Goal: Task Accomplishment & Management: Manage account settings

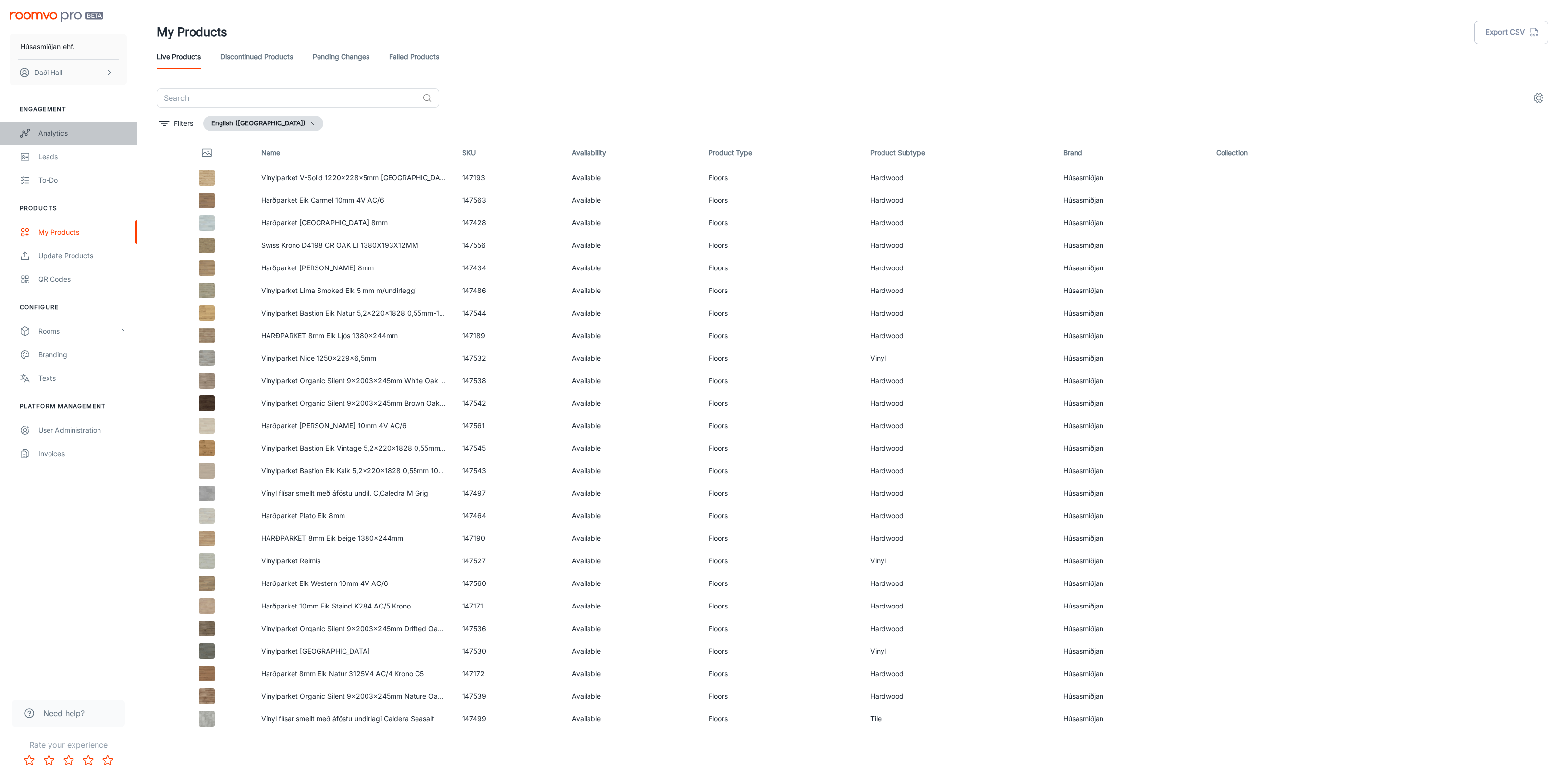
click at [44, 127] on link "Analytics" at bounding box center [68, 133] width 137 height 24
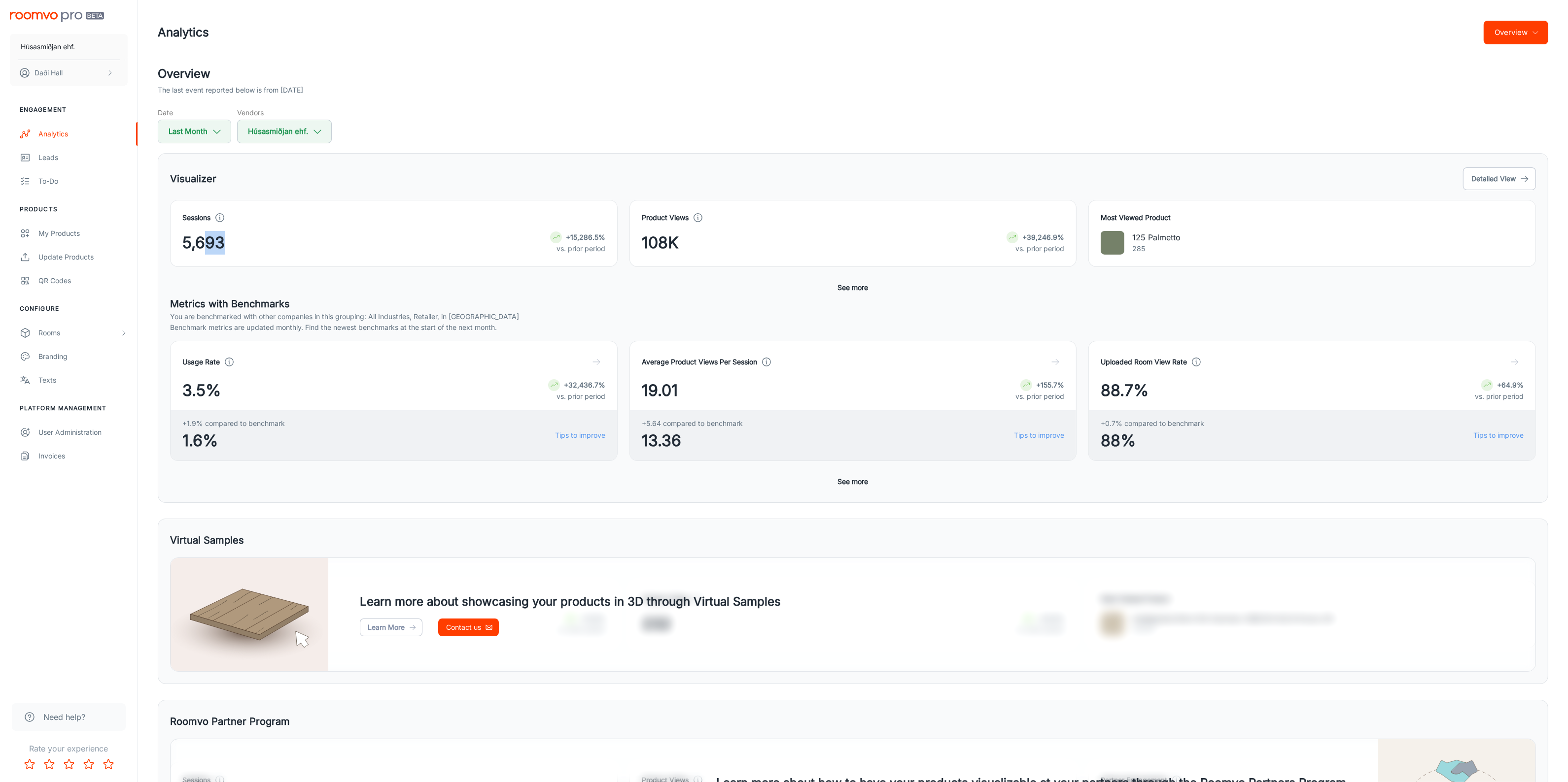
drag, startPoint x: 206, startPoint y: 249, endPoint x: 237, endPoint y: 242, distance: 31.8
click at [236, 243] on div "5,693 +15,286.5% vs. prior period" at bounding box center [394, 243] width 423 height 24
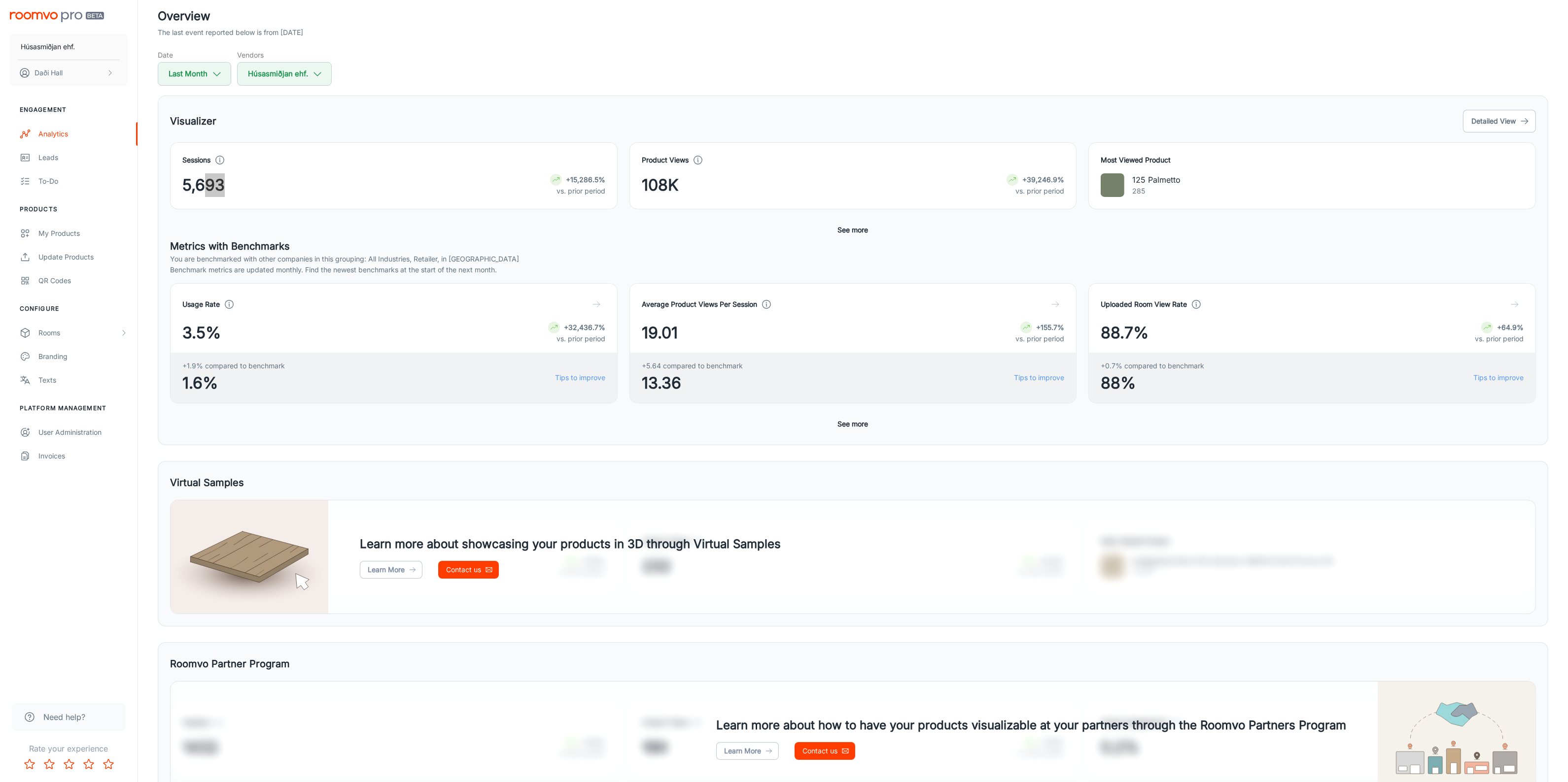
scroll to position [124, 0]
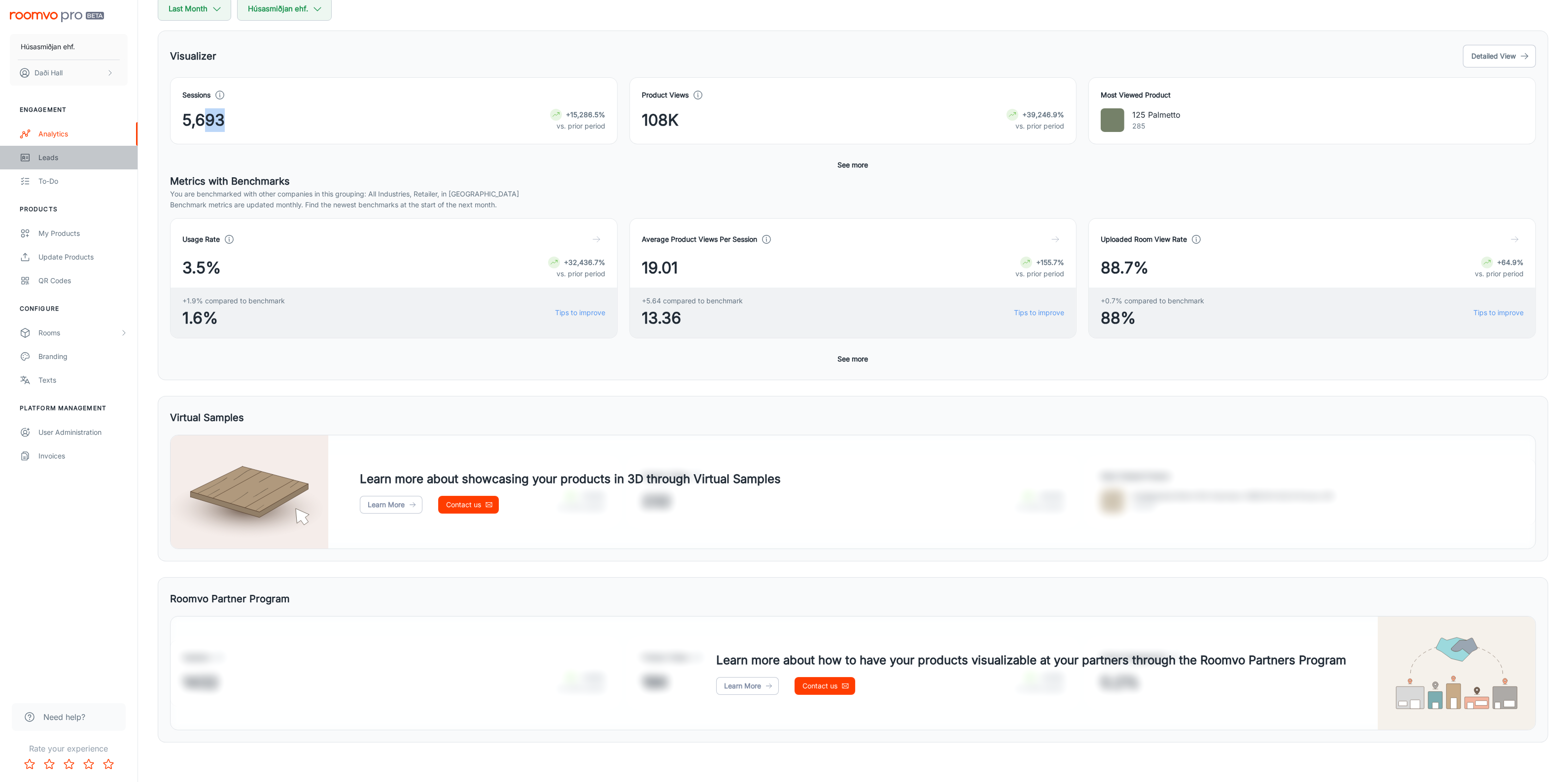
click at [47, 162] on div "Leads" at bounding box center [83, 158] width 89 height 11
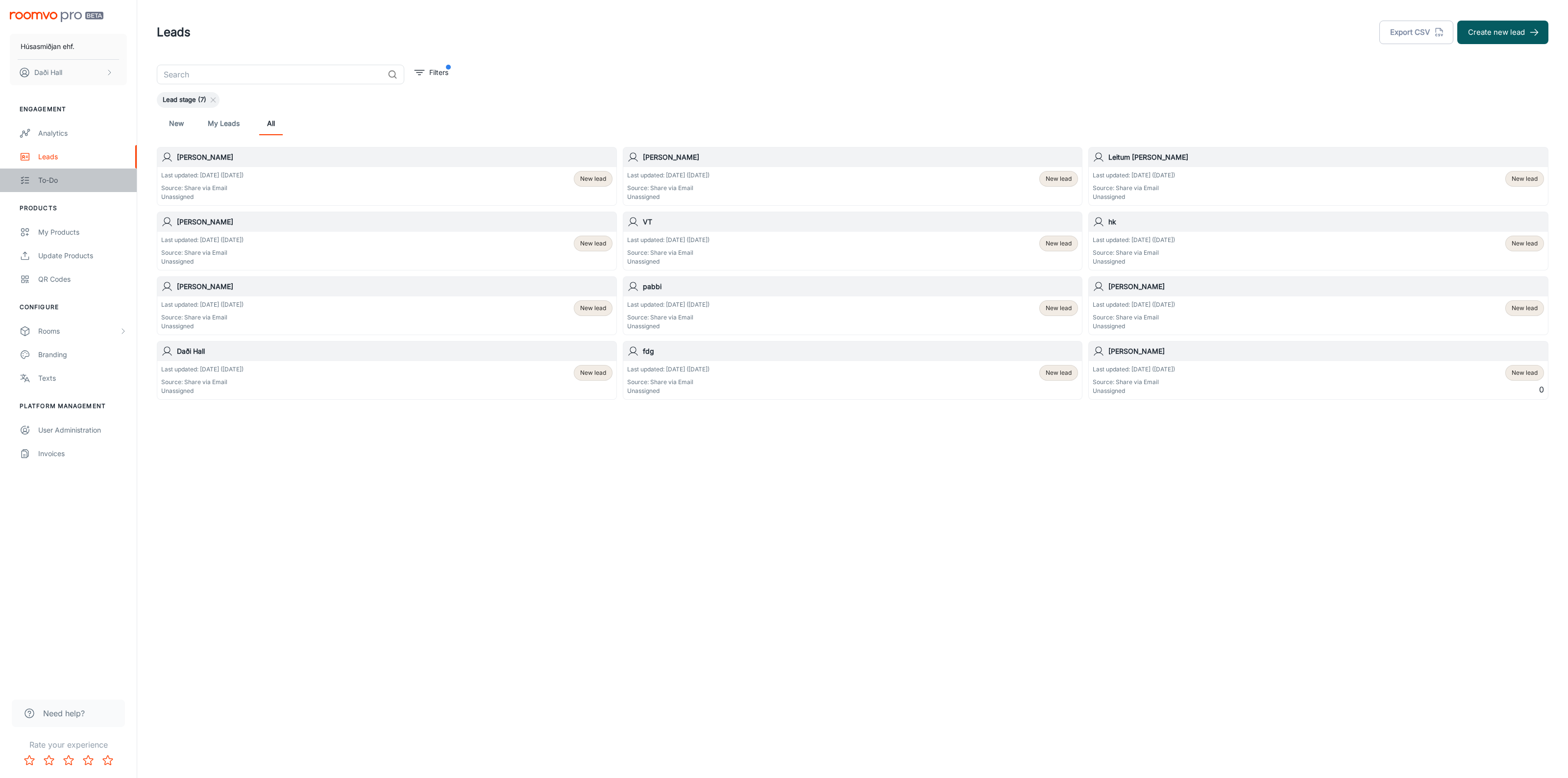
click at [47, 182] on div "To-do" at bounding box center [83, 180] width 89 height 11
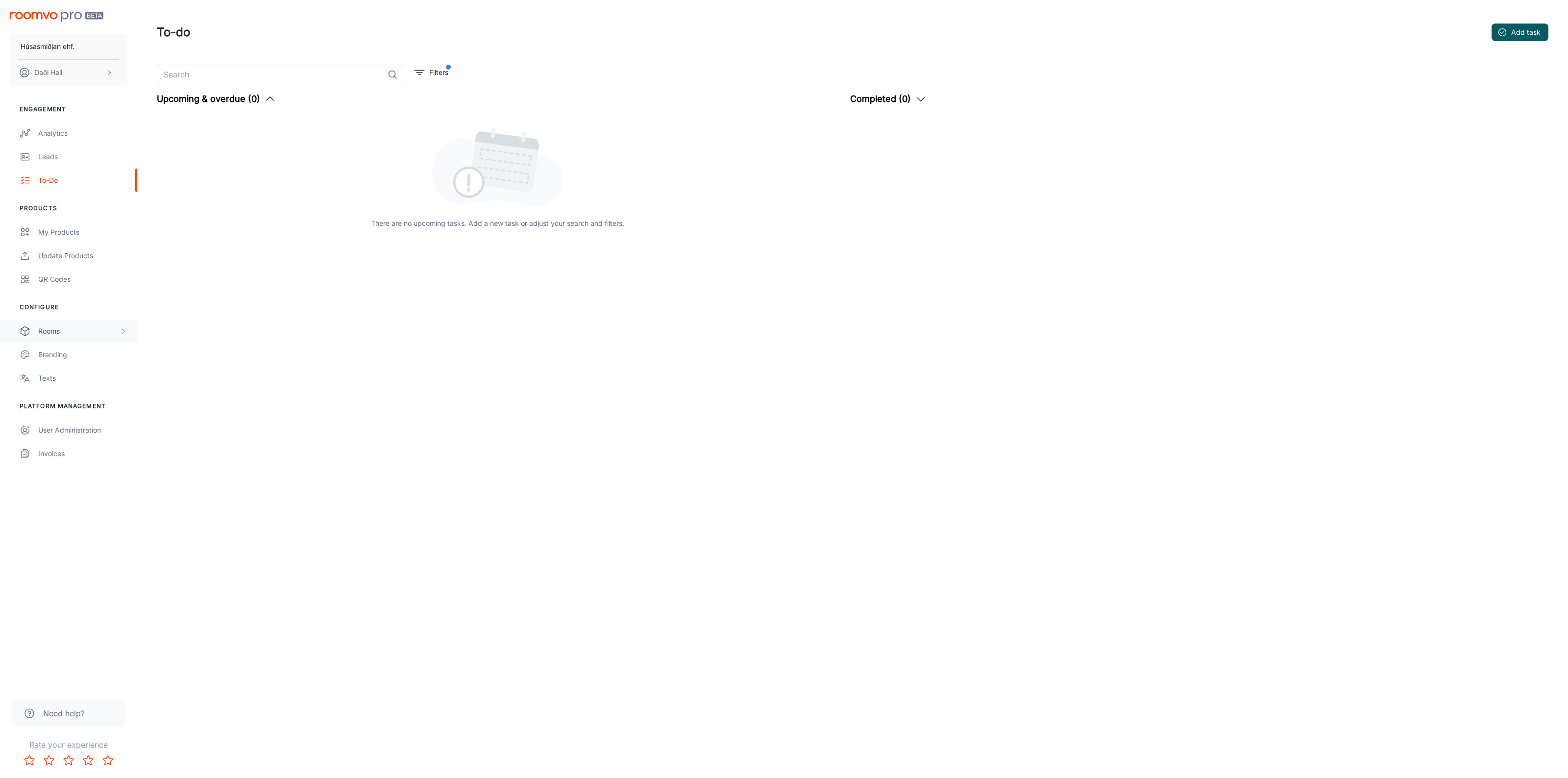
click at [65, 329] on div "Rooms" at bounding box center [79, 331] width 81 height 11
click at [74, 428] on div "Branding" at bounding box center [83, 426] width 89 height 11
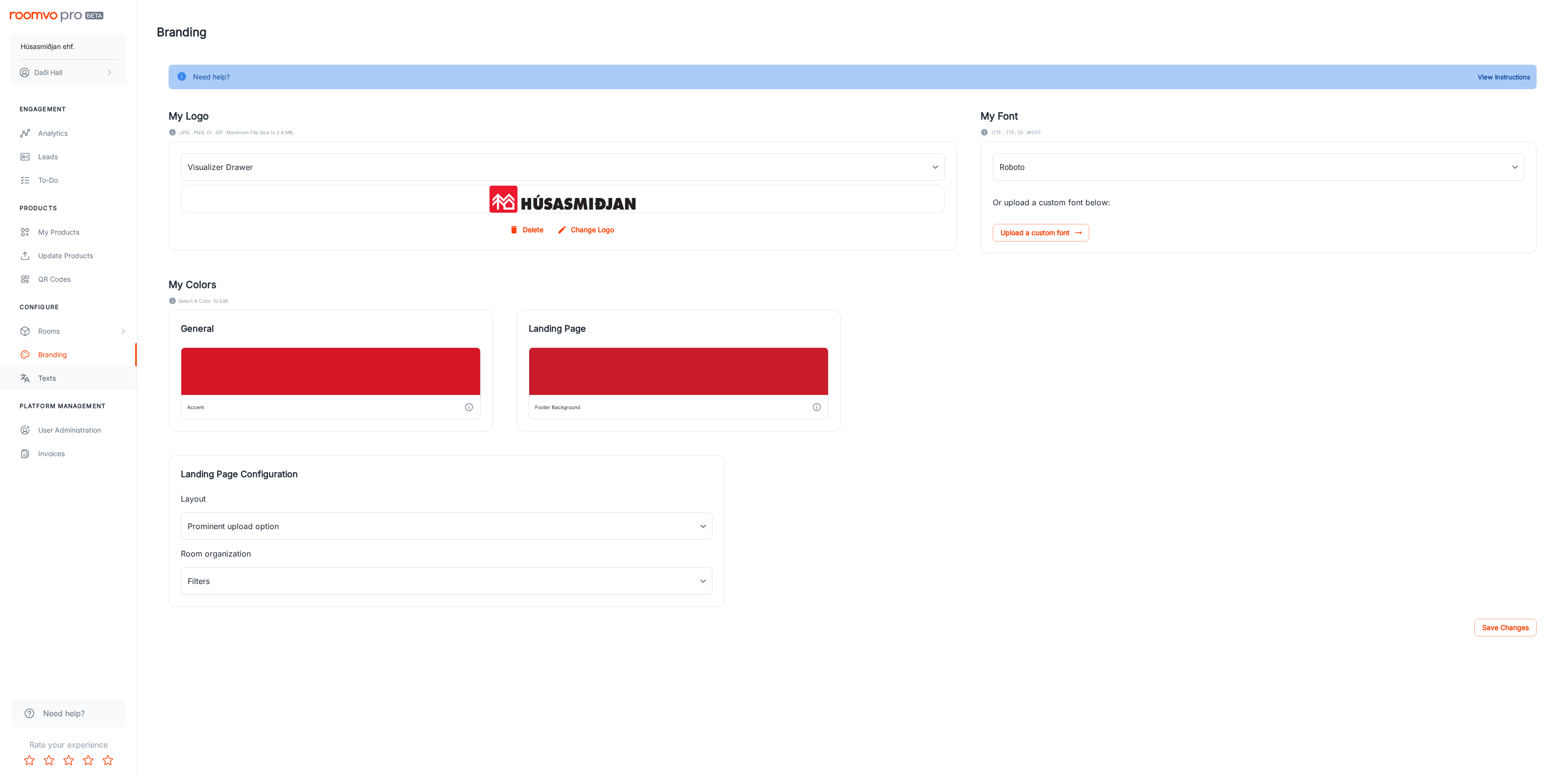
type input "Bitter-Black"
click at [57, 384] on link "Texts" at bounding box center [68, 378] width 137 height 24
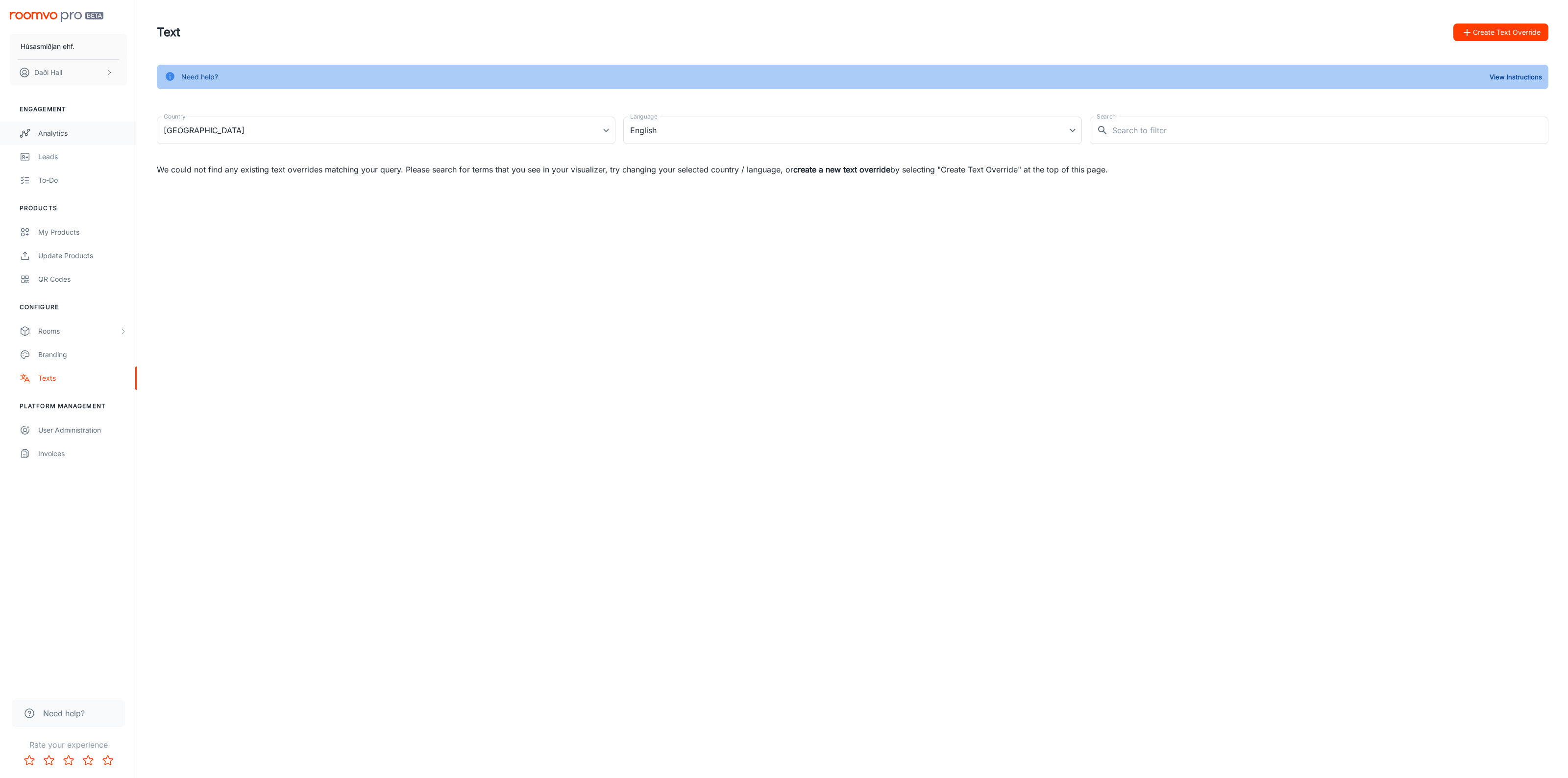
click at [47, 130] on div "Analytics" at bounding box center [83, 133] width 89 height 11
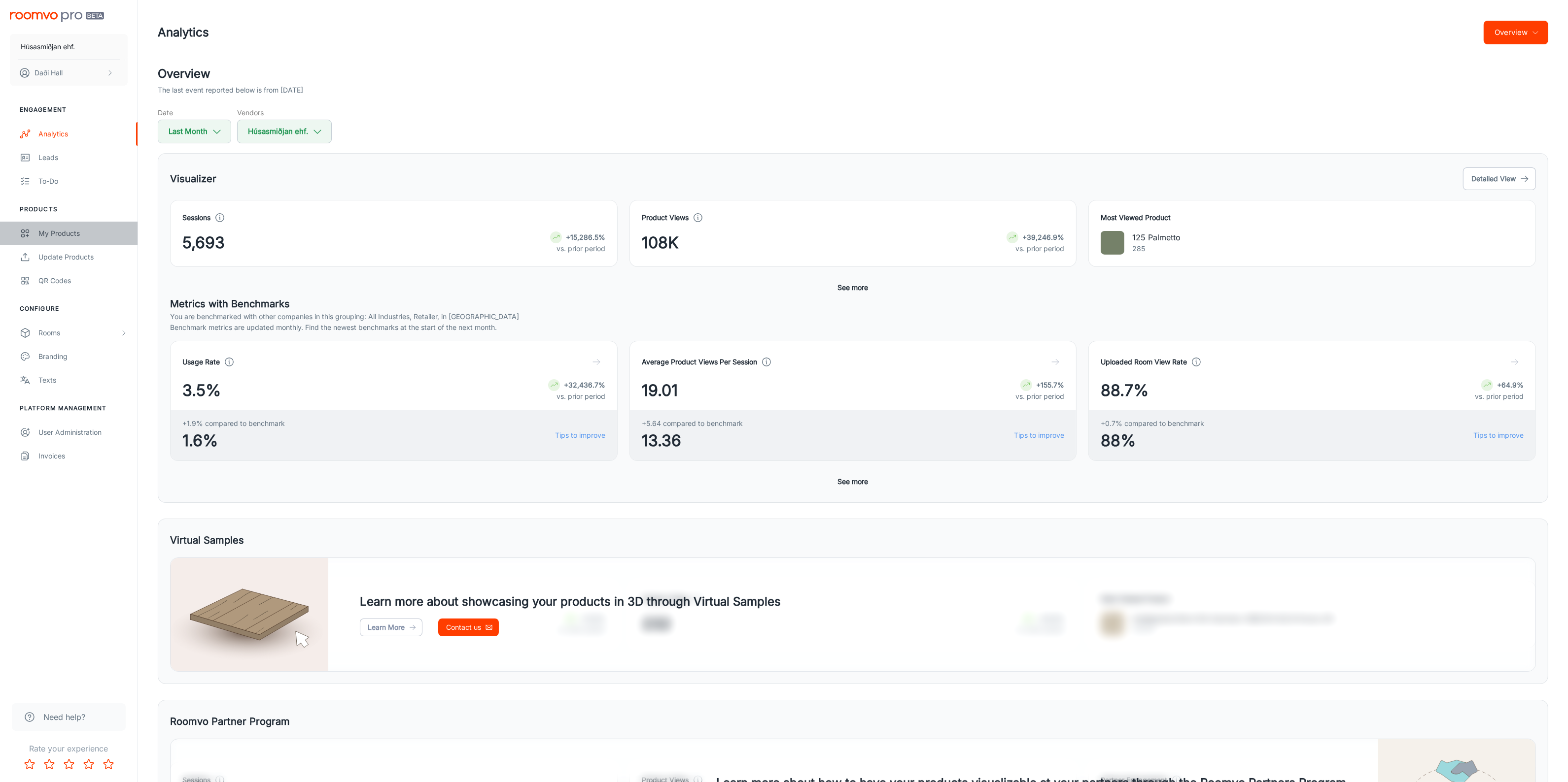
click at [72, 239] on link "My Products" at bounding box center [69, 233] width 138 height 24
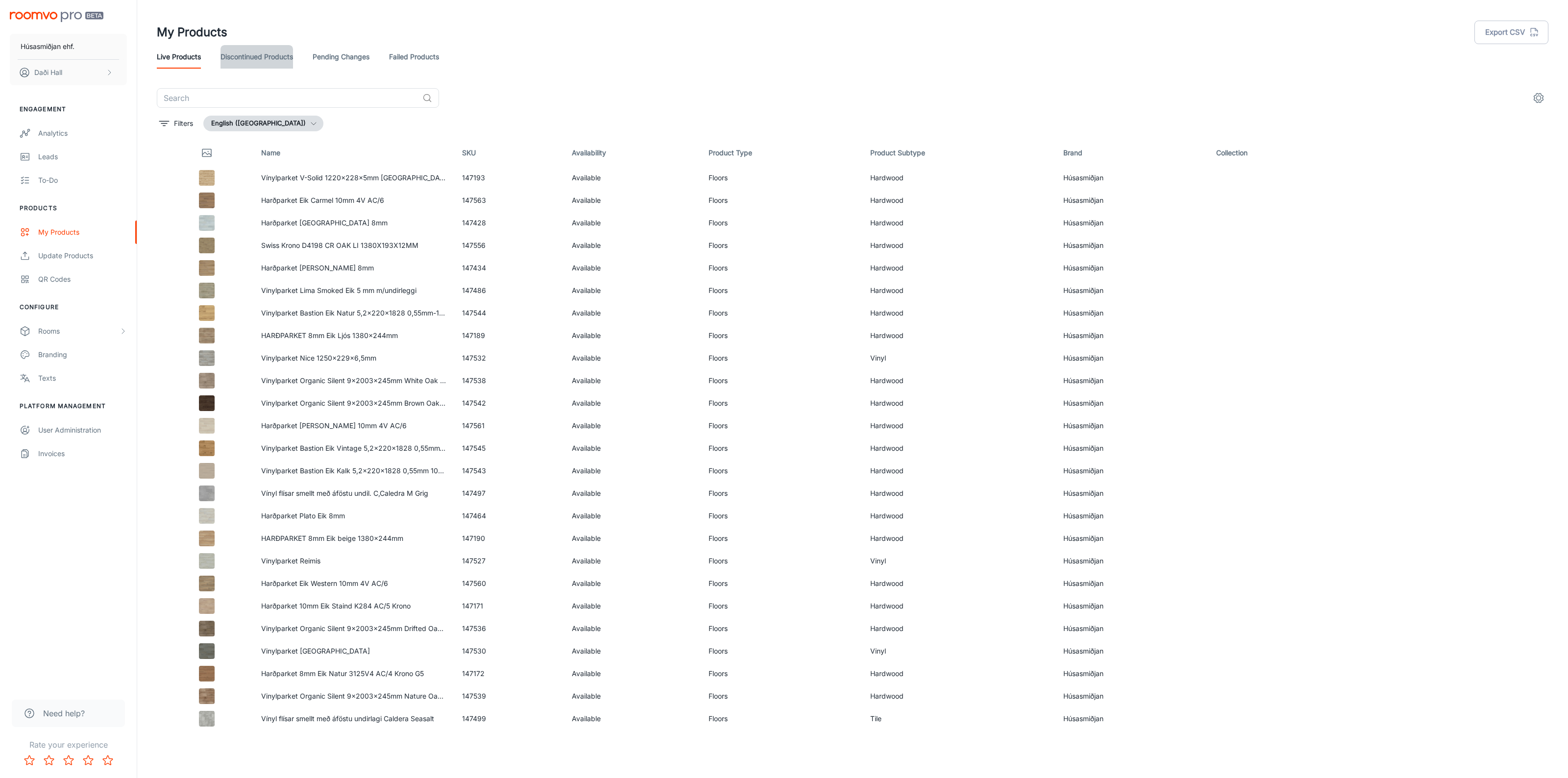
click at [256, 54] on link "Discontinued Products" at bounding box center [256, 57] width 72 height 24
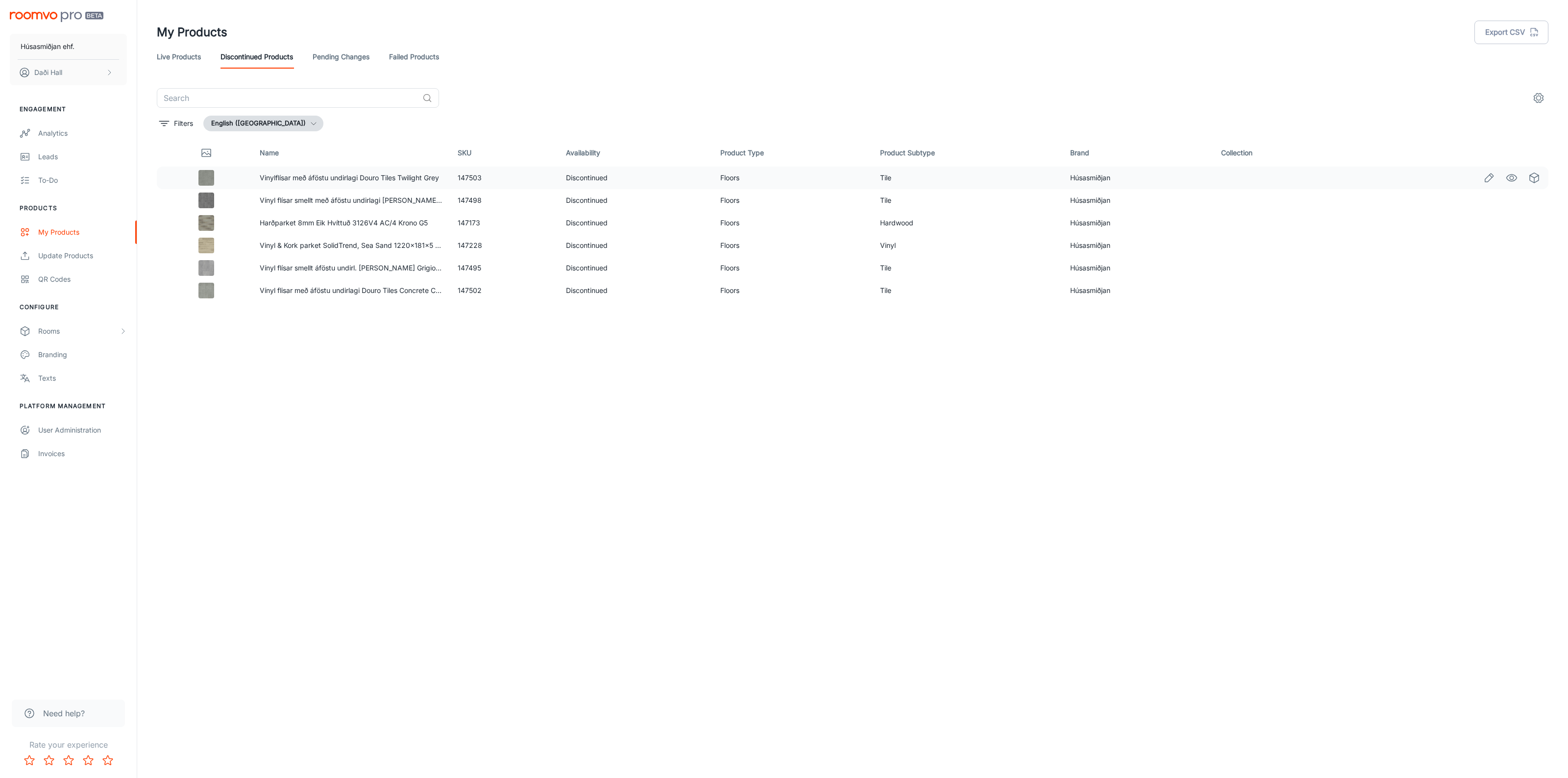
click at [201, 177] on img at bounding box center [206, 178] width 16 height 16
click at [333, 54] on link "Pending Changes" at bounding box center [341, 57] width 57 height 24
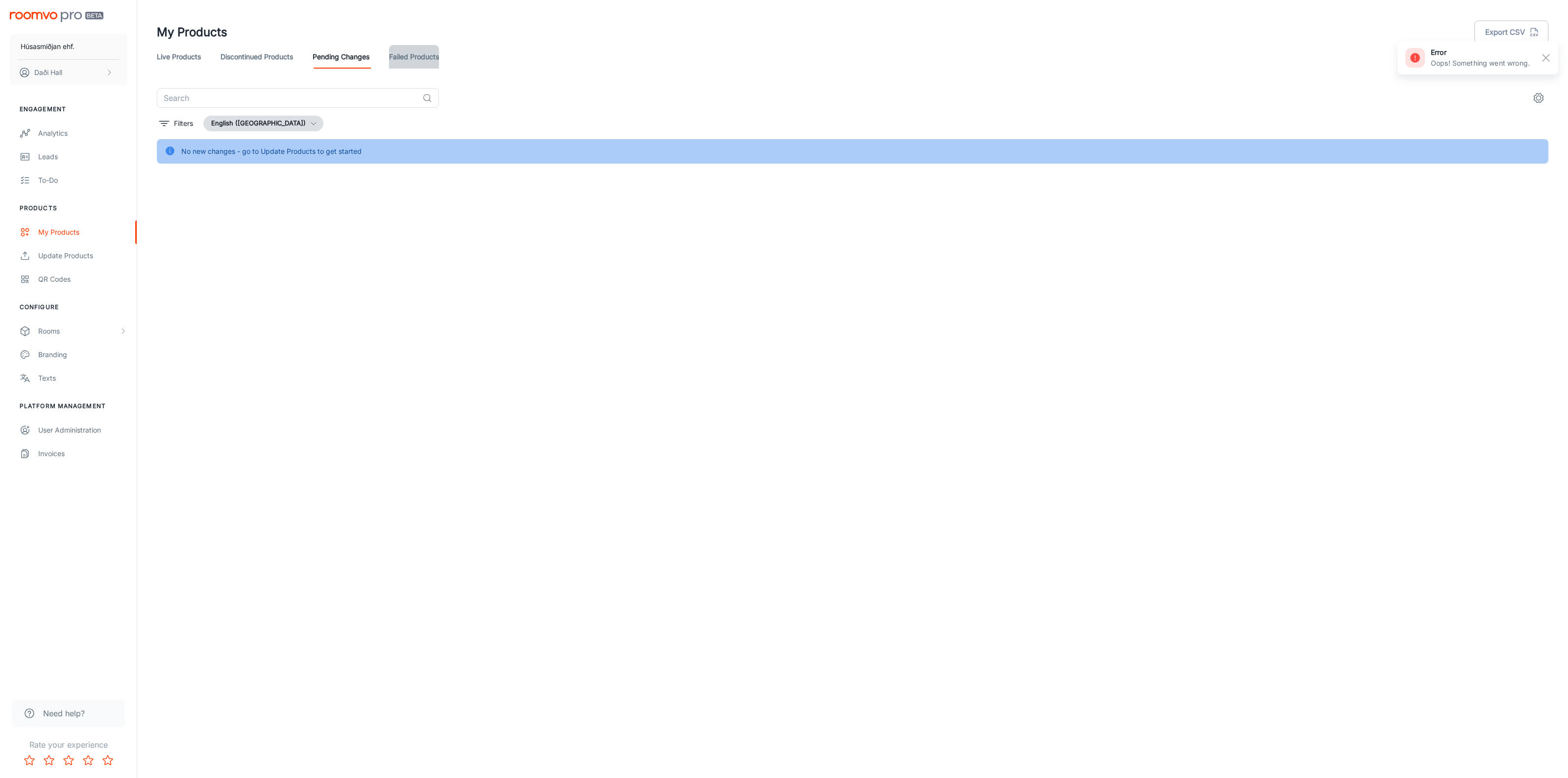
click at [435, 54] on link "Failed Products" at bounding box center [414, 57] width 50 height 24
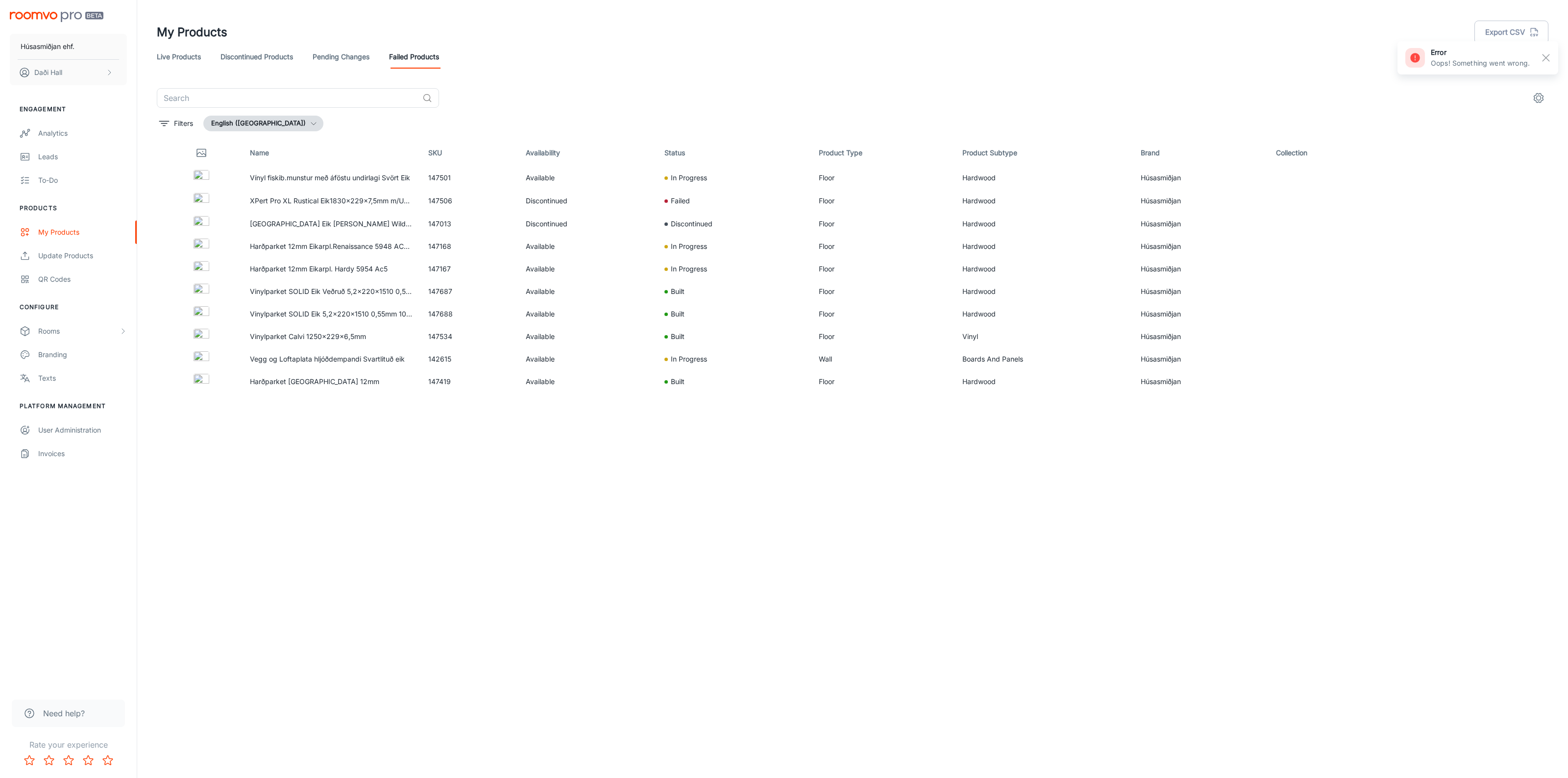
click at [177, 55] on link "Live Products" at bounding box center [179, 57] width 44 height 24
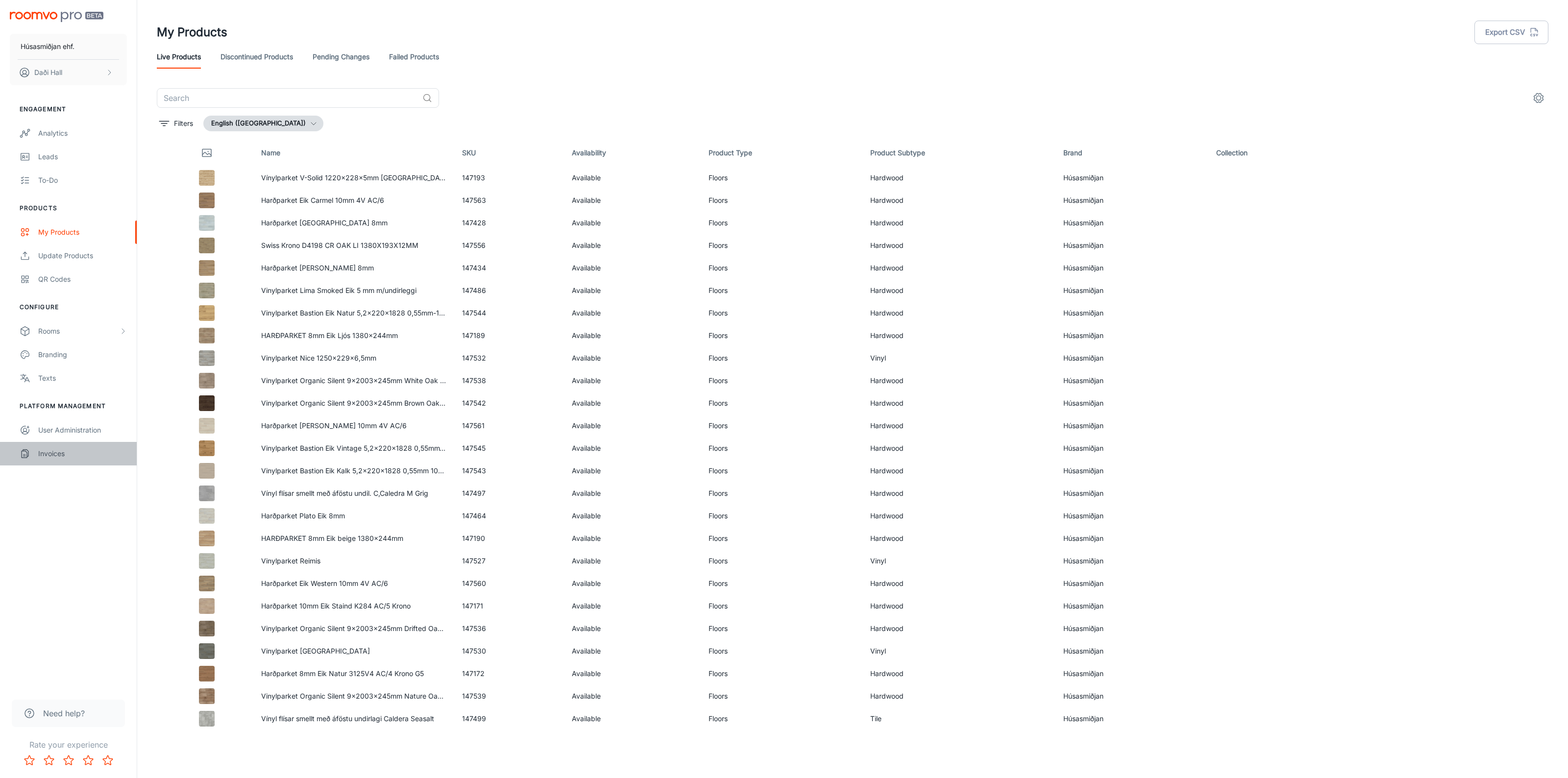
click at [59, 454] on div "Invoices" at bounding box center [83, 454] width 89 height 11
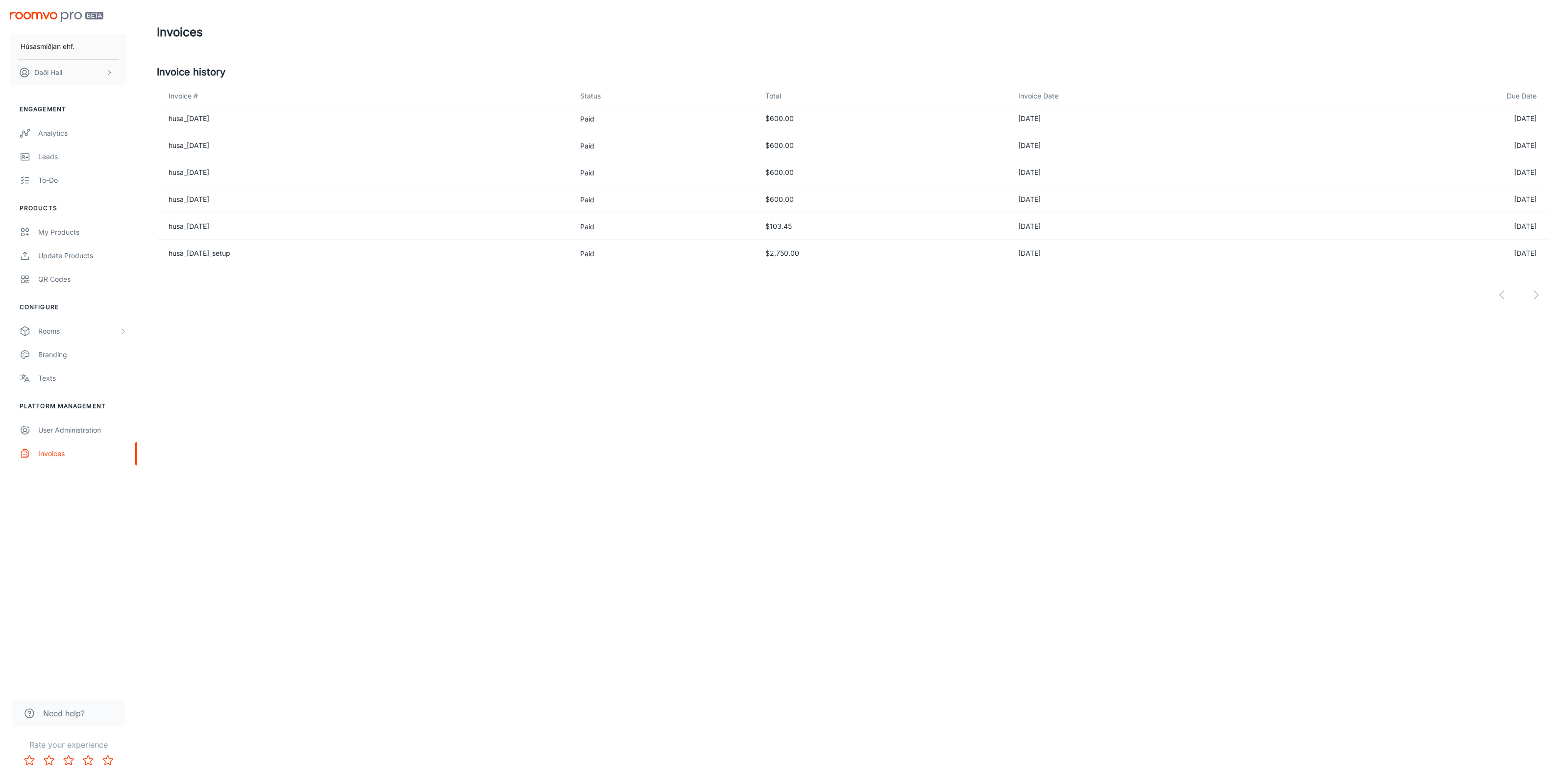
click at [1538, 293] on div at bounding box center [853, 287] width 1391 height 41
click at [1496, 300] on div at bounding box center [853, 287] width 1391 height 41
